Goal: Task Accomplishment & Management: Manage account settings

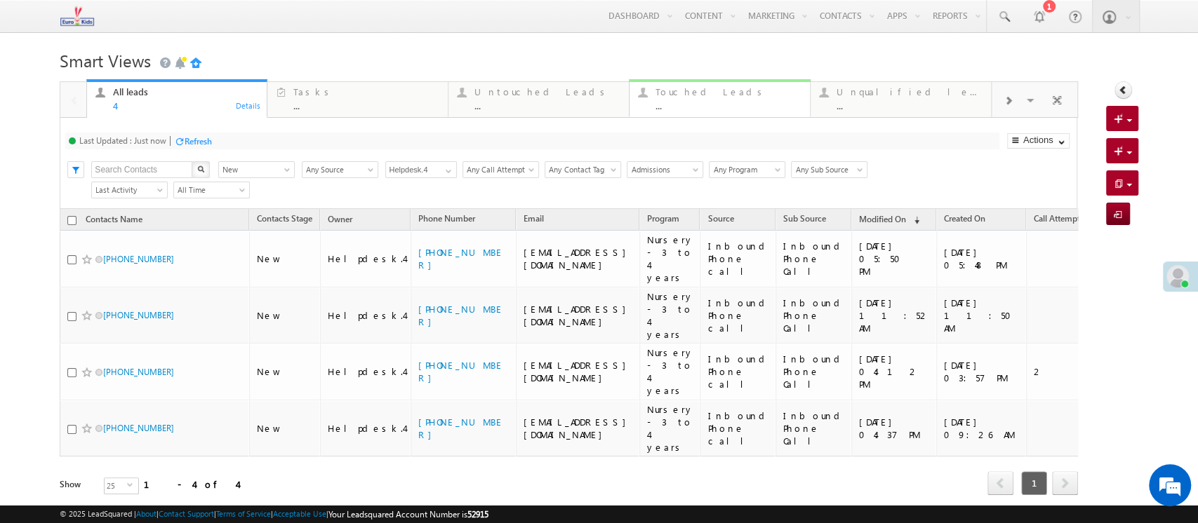
click at [729, 110] on div "..." at bounding box center [728, 105] width 146 height 11
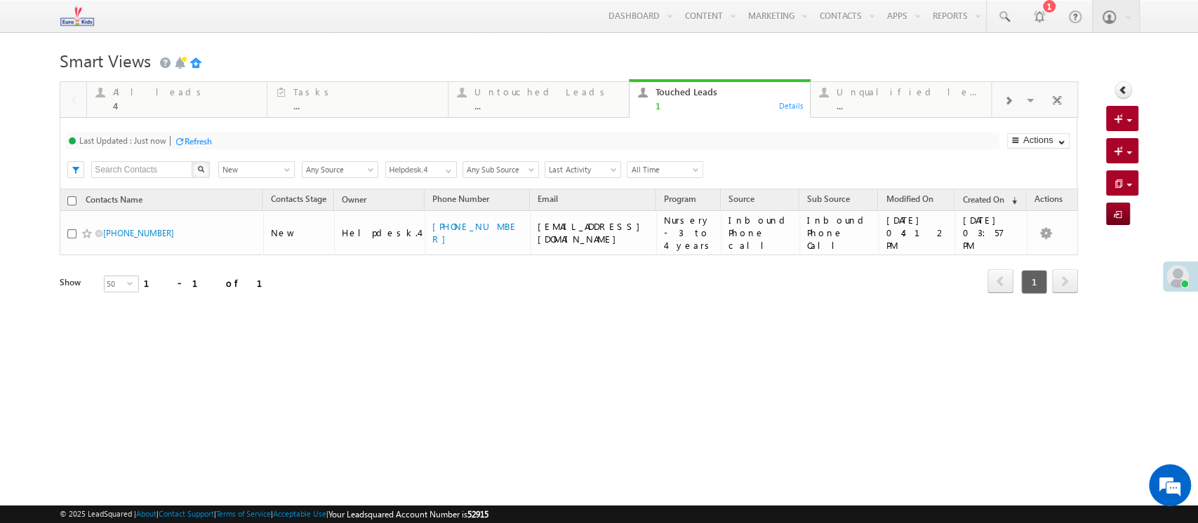
click at [200, 145] on div "Refresh" at bounding box center [198, 141] width 27 height 11
click at [218, 109] on div "4" at bounding box center [186, 105] width 146 height 11
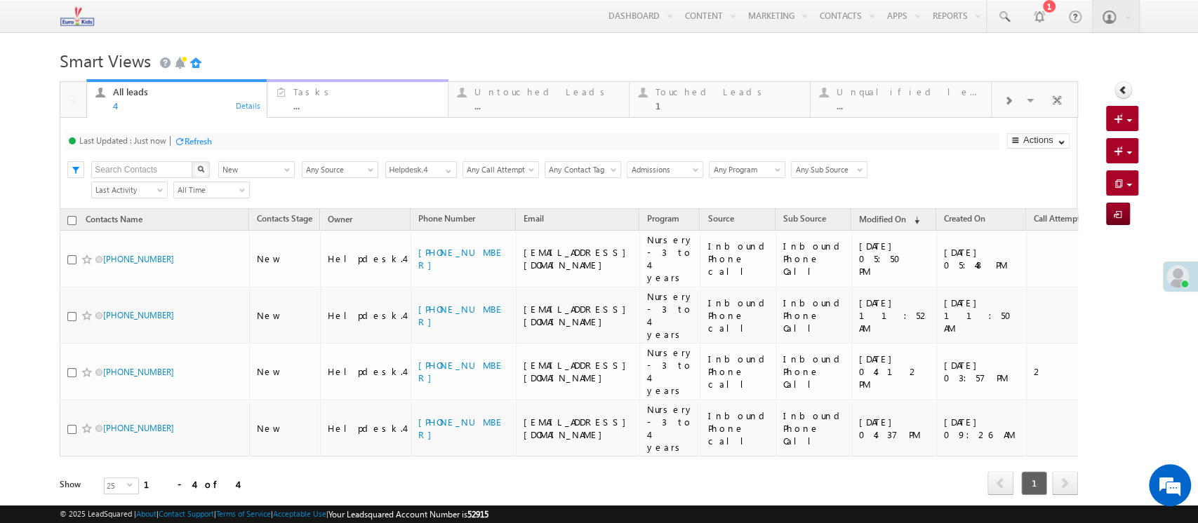
click at [438, 109] on div "..." at bounding box center [366, 105] width 146 height 11
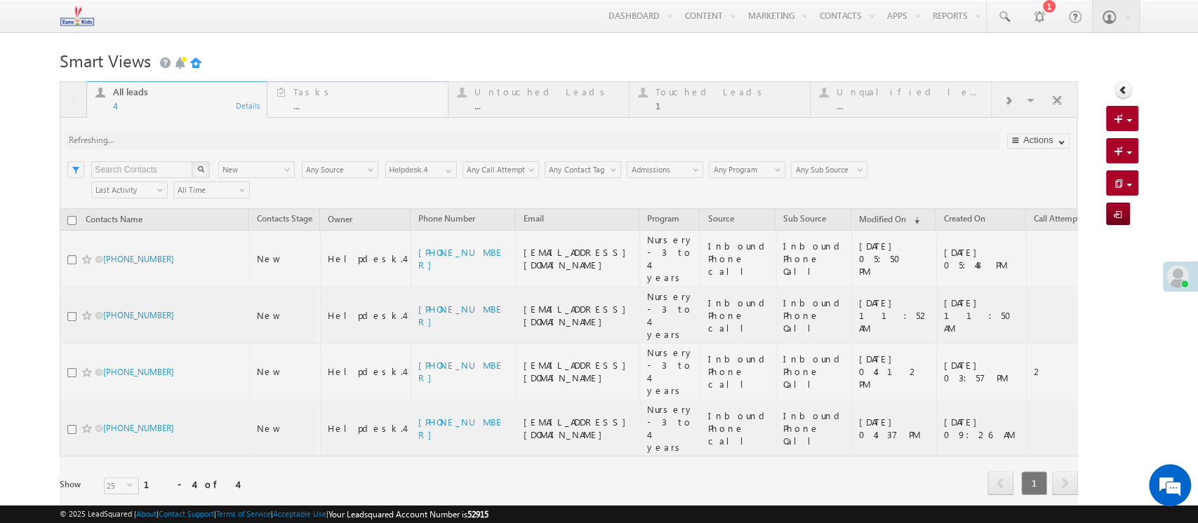
click at [519, 95] on div at bounding box center [568, 307] width 1017 height 453
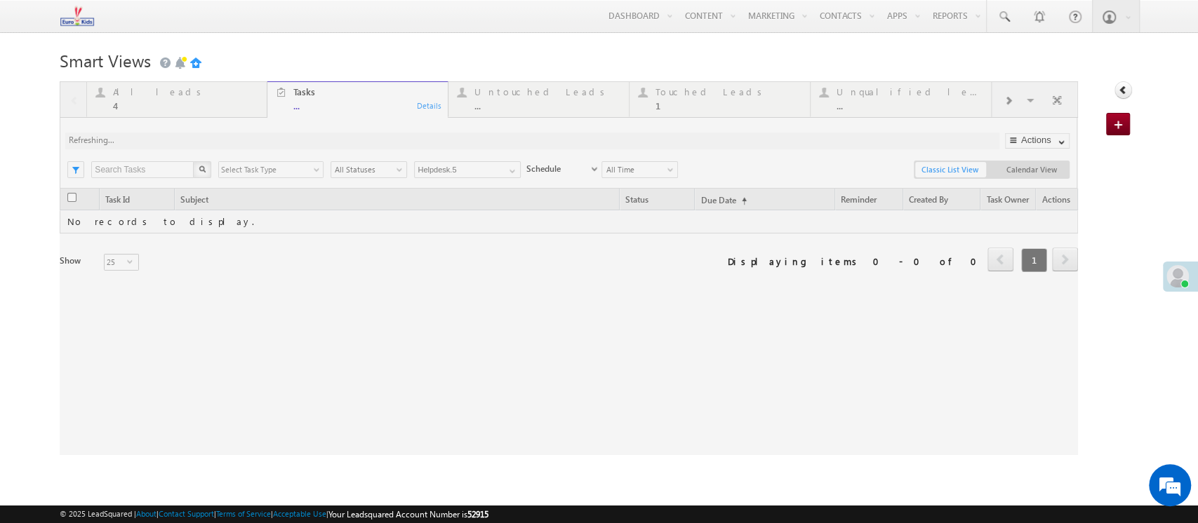
click at [516, 102] on div at bounding box center [568, 268] width 1017 height 374
click at [511, 112] on div at bounding box center [568, 268] width 1017 height 374
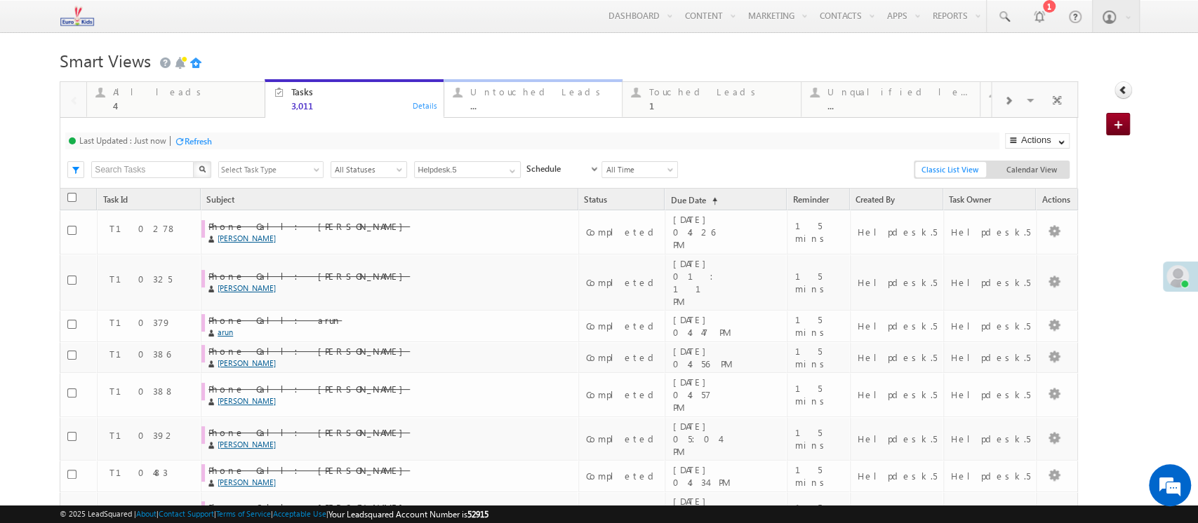
click at [514, 105] on div "..." at bounding box center [542, 105] width 144 height 11
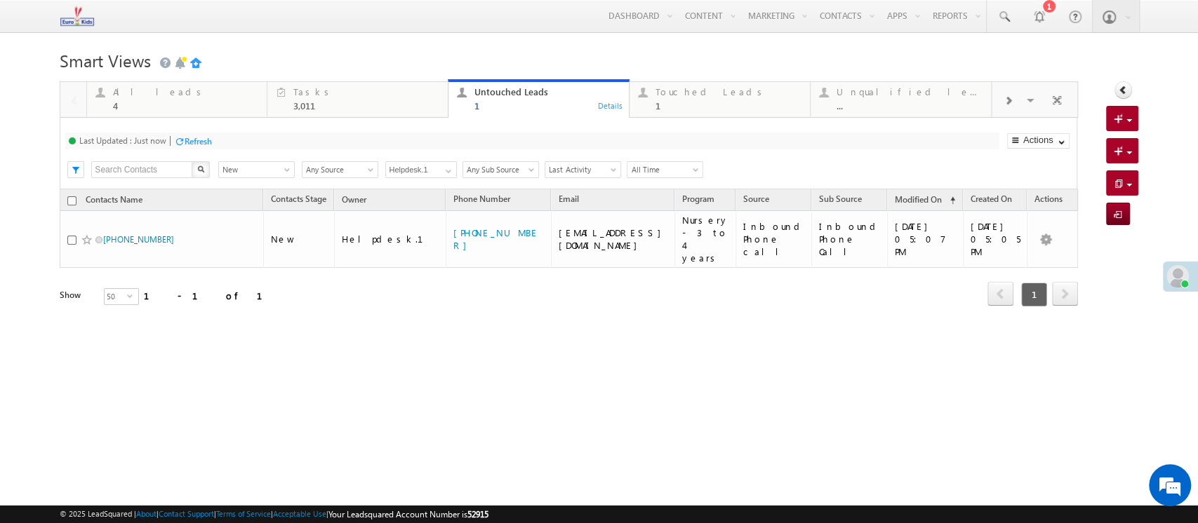
click at [188, 146] on div "Refresh" at bounding box center [198, 141] width 27 height 11
